Goal: Task Accomplishment & Management: Manage account settings

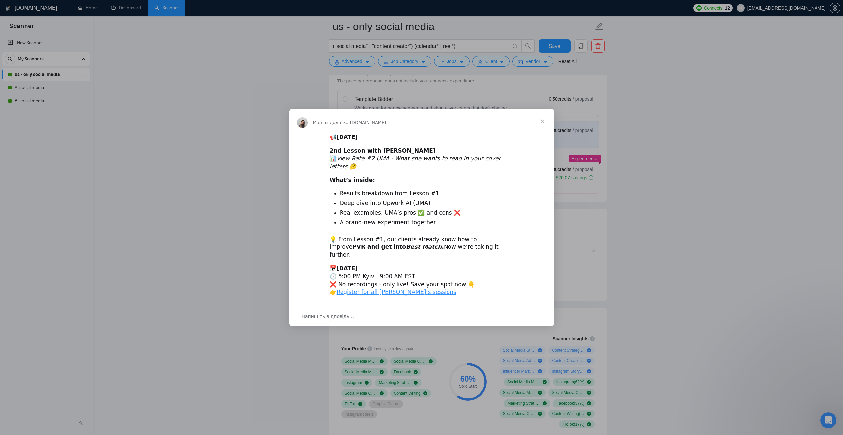
click at [541, 131] on span "Закрити" at bounding box center [543, 121] width 24 height 24
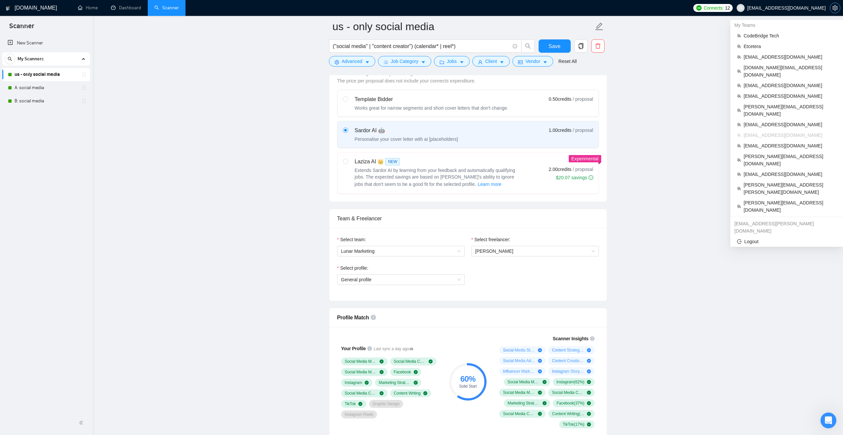
click at [834, 7] on icon "setting" at bounding box center [835, 7] width 5 height 5
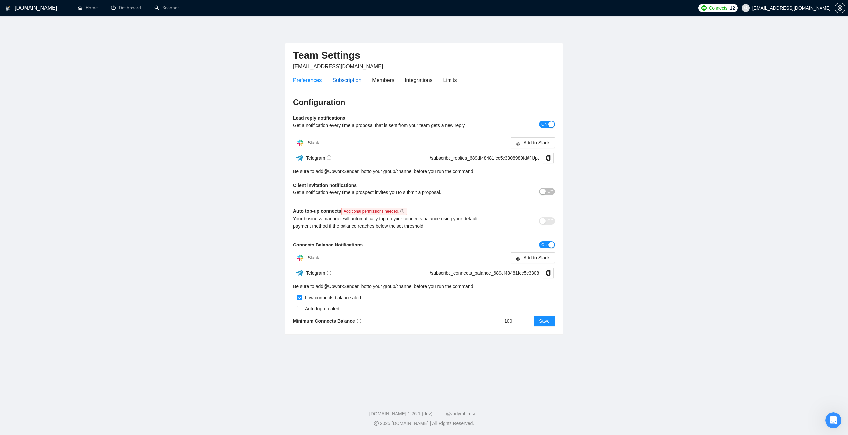
click at [349, 82] on div "Subscription" at bounding box center [346, 80] width 29 height 8
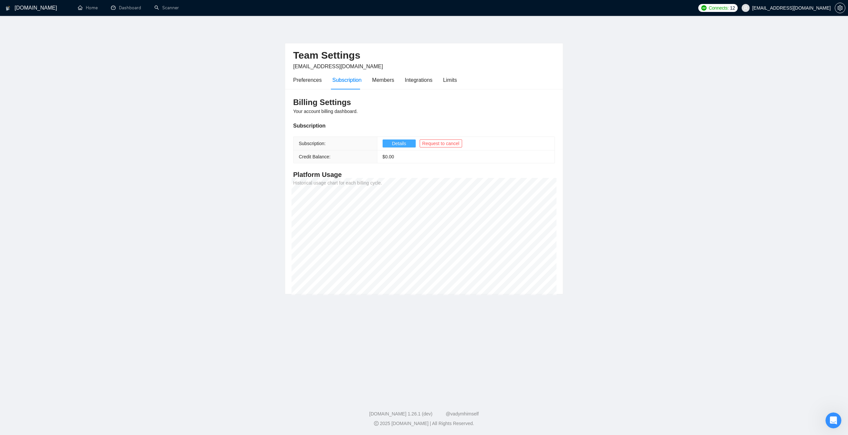
click at [402, 140] on button "Details" at bounding box center [399, 144] width 33 height 8
